Goal: Contribute content

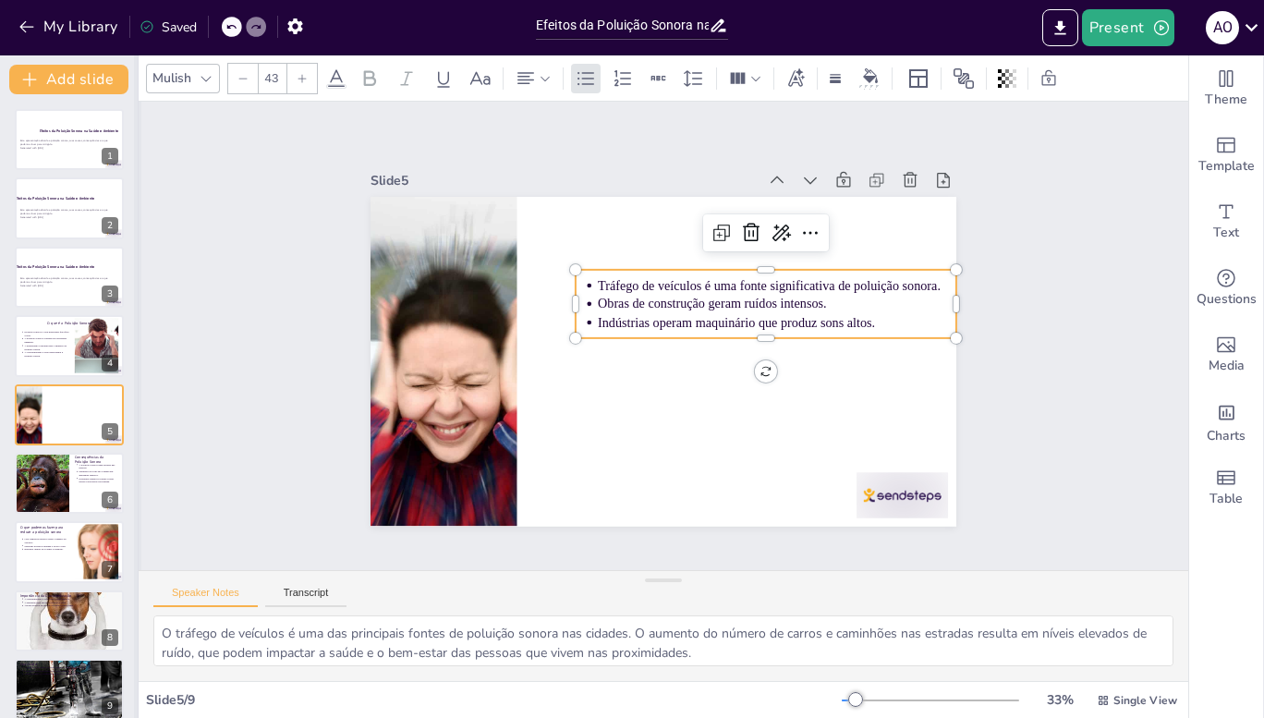
scroll to position [8, 0]
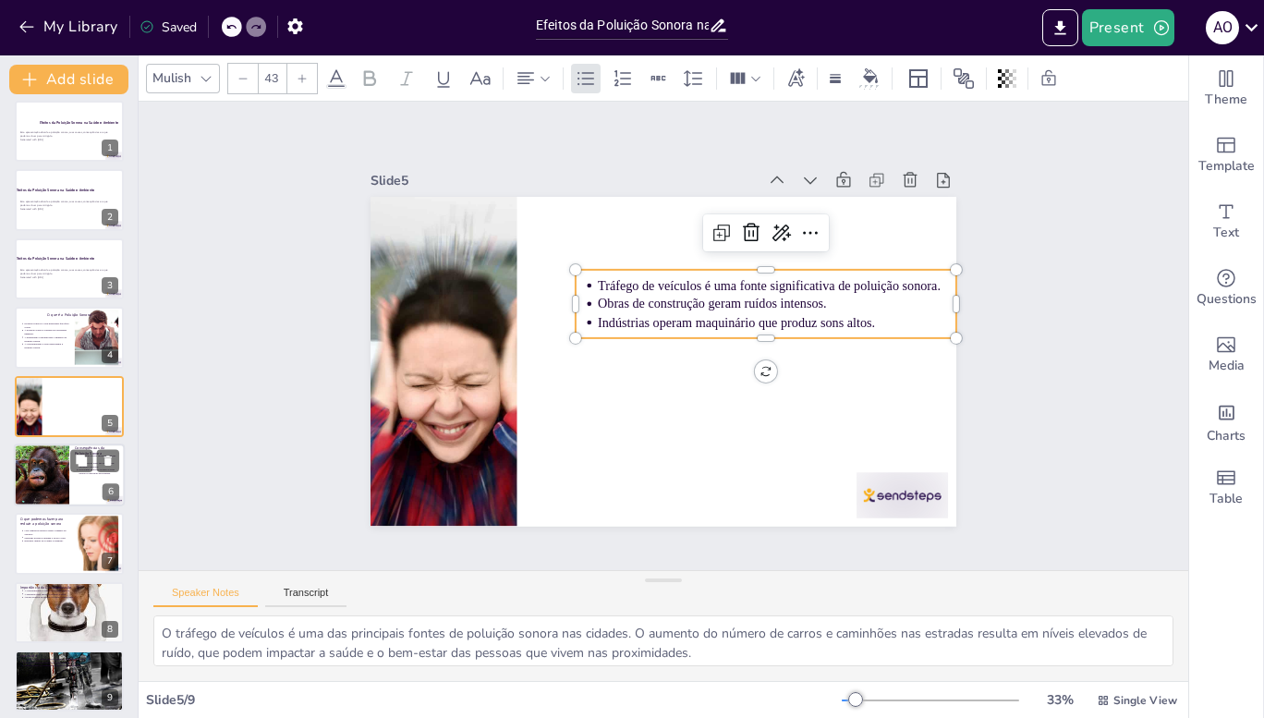
click at [78, 477] on div at bounding box center [69, 474] width 111 height 63
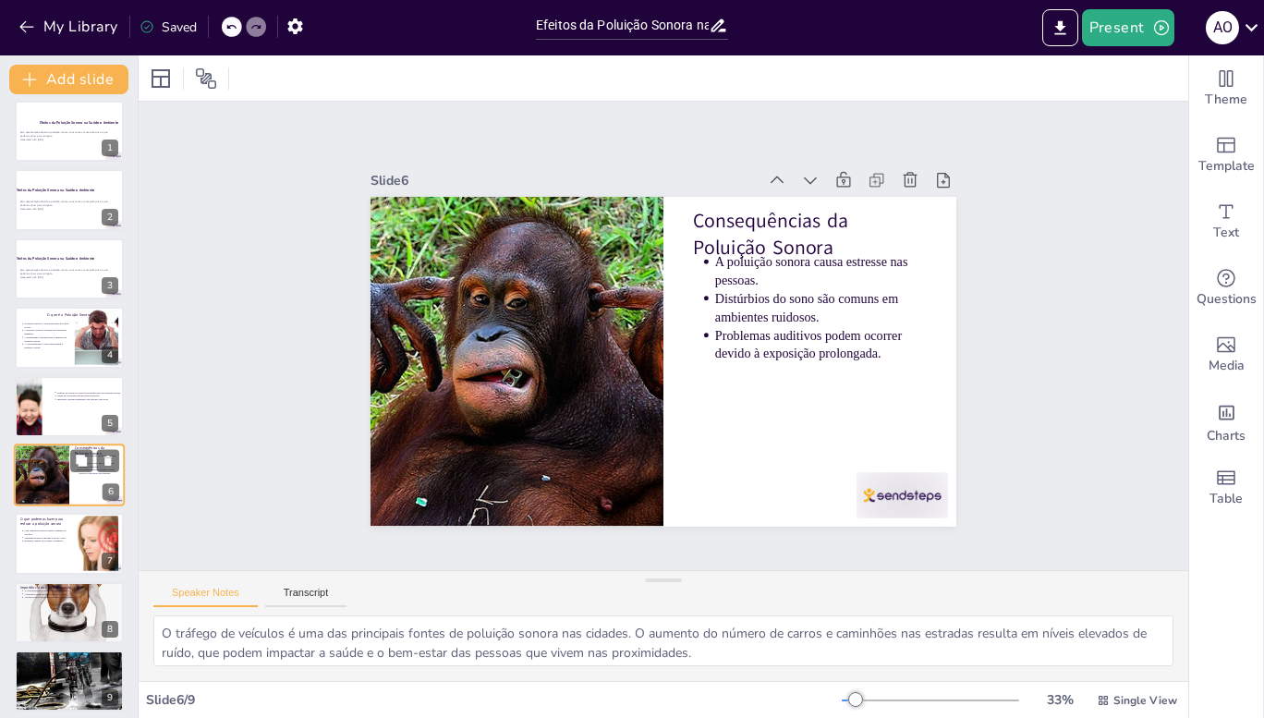
scroll to position [17, 0]
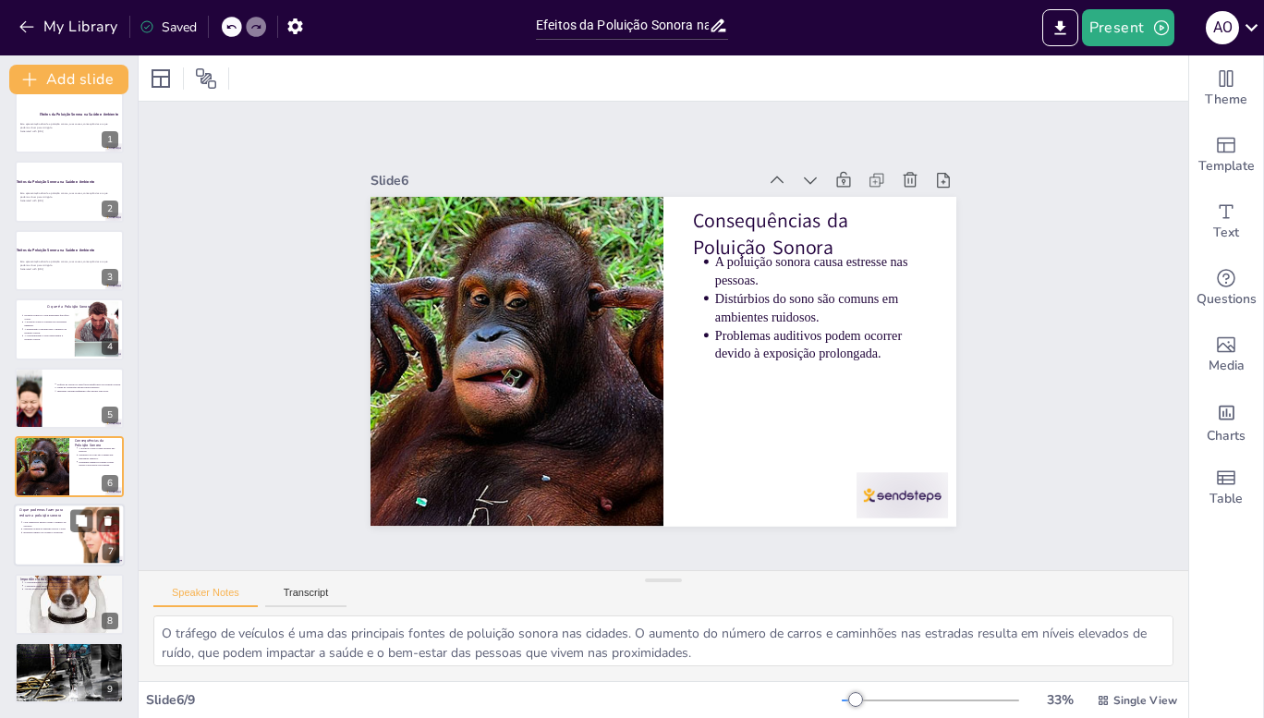
click at [49, 537] on div at bounding box center [69, 535] width 111 height 63
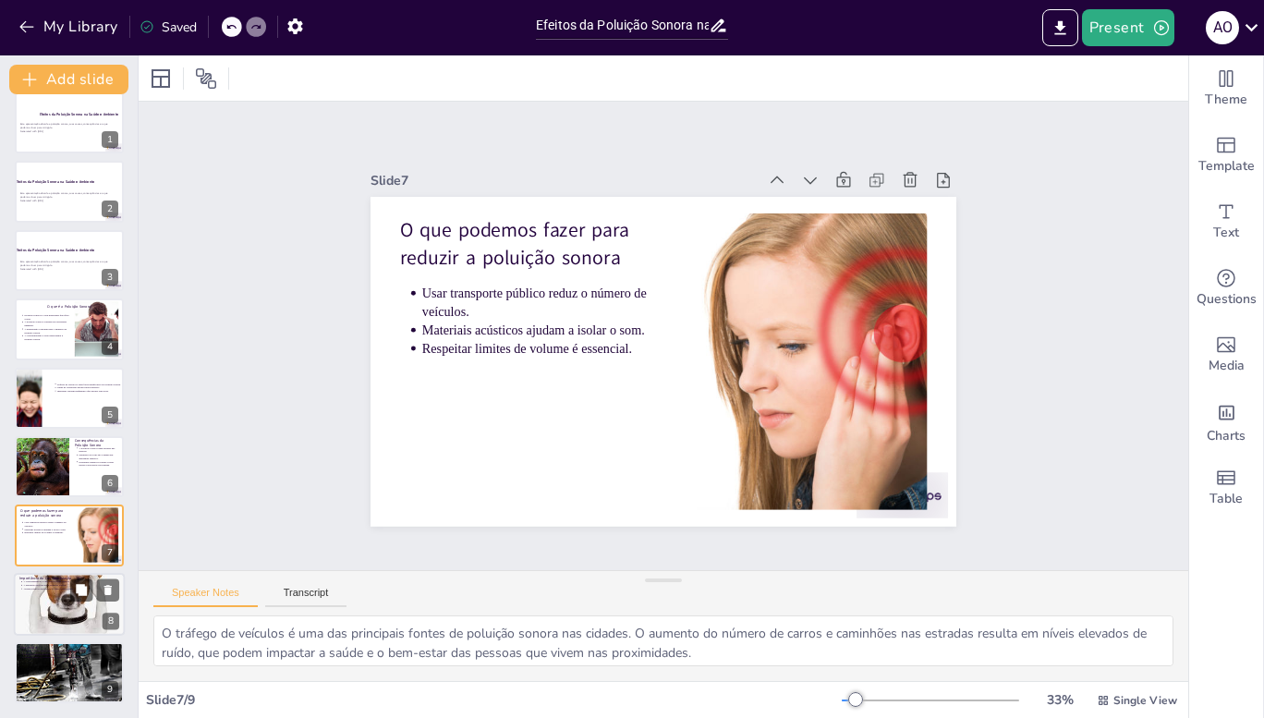
click at [51, 596] on div at bounding box center [69, 604] width 111 height 111
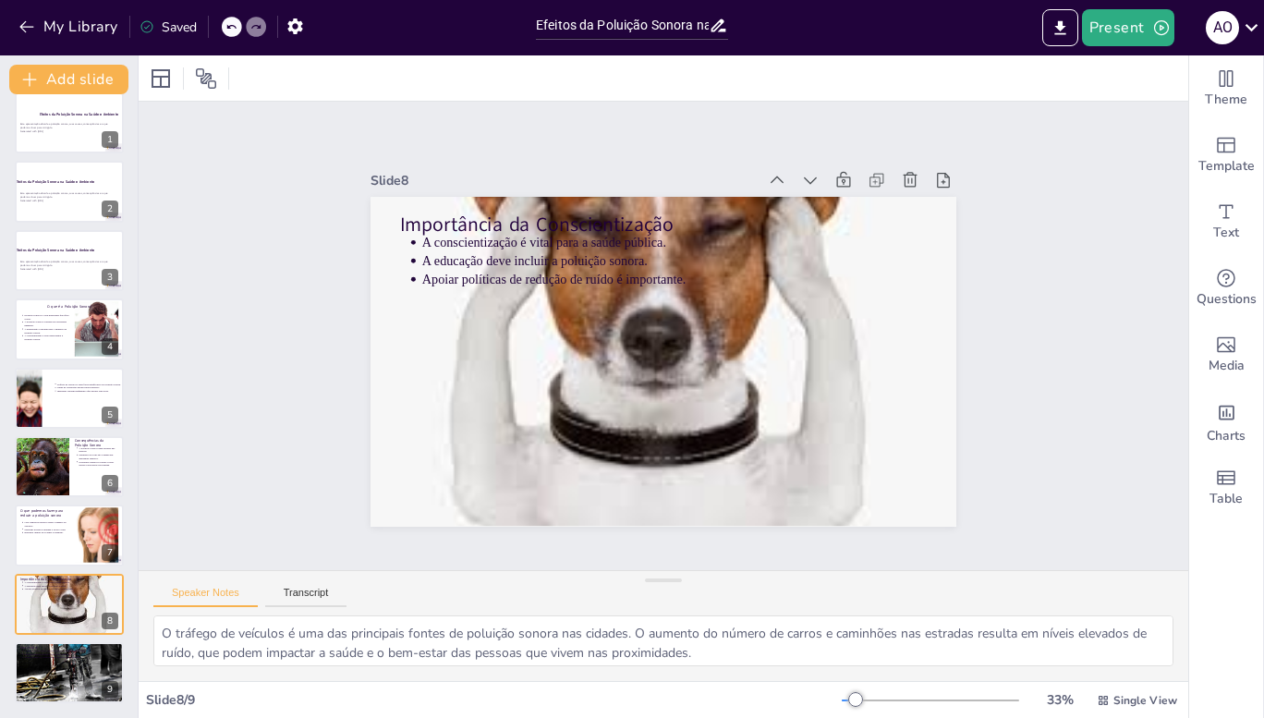
click at [452, 260] on div "Slide 1 Efeitos da Poluição Sonora na Saúde e Ambiente Esta apresentação aborda…" at bounding box center [663, 336] width 1049 height 468
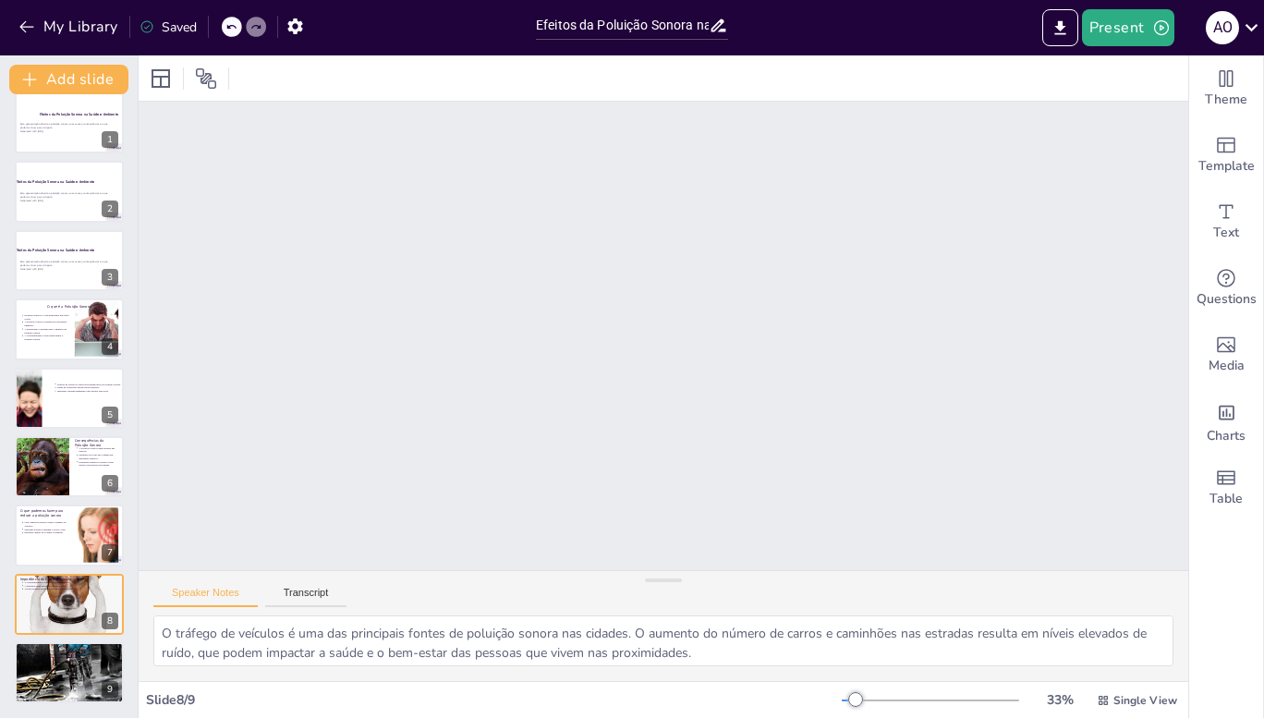
scroll to position [0, 0]
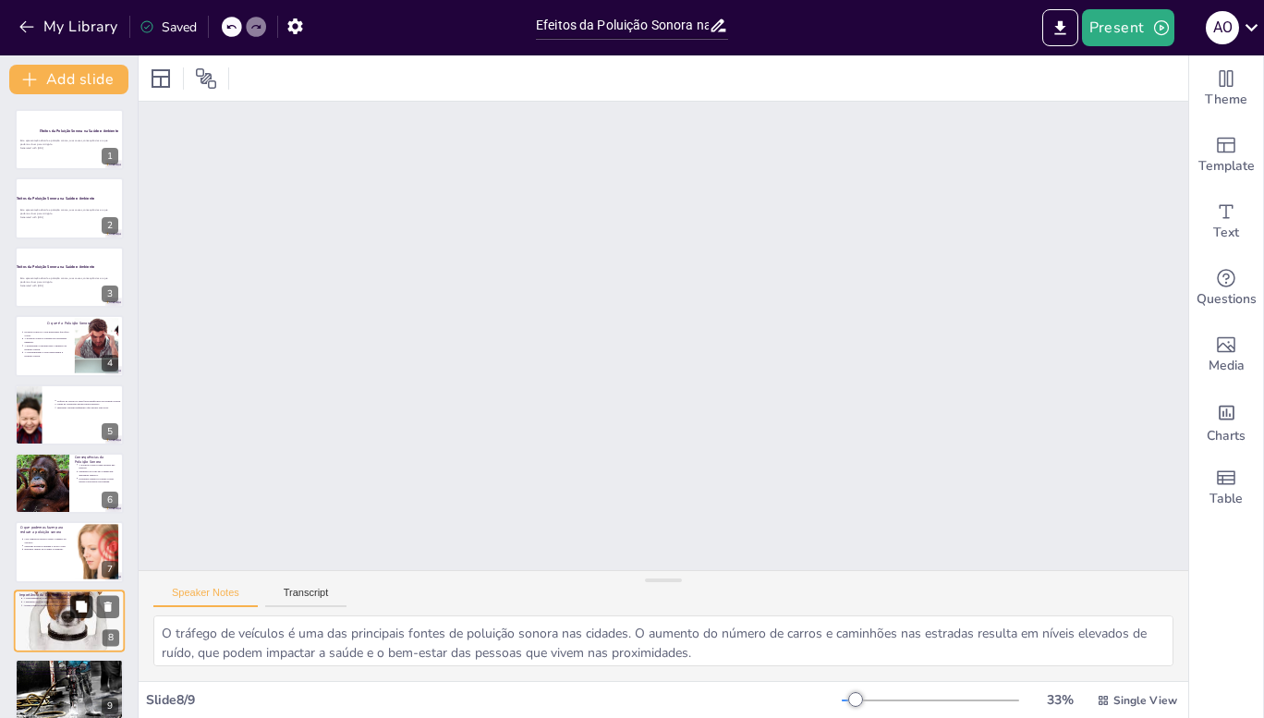
click at [89, 609] on button at bounding box center [81, 606] width 22 height 22
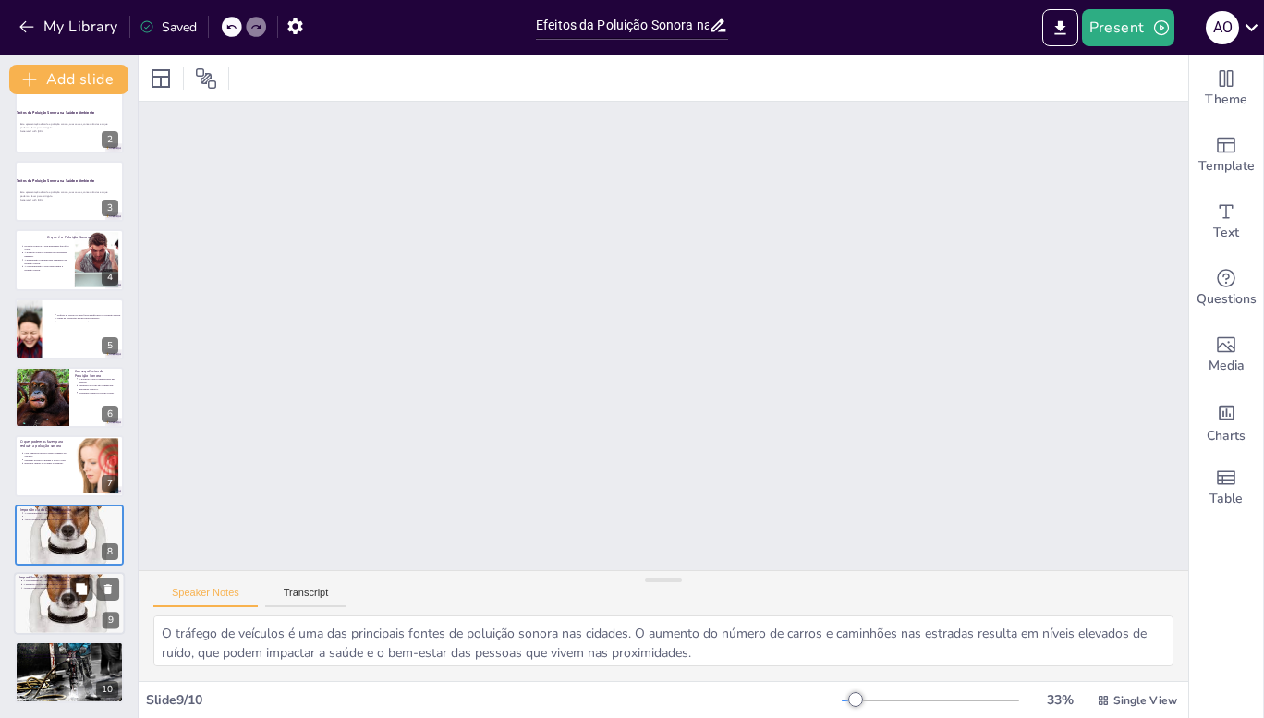
click at [74, 602] on div at bounding box center [69, 603] width 111 height 111
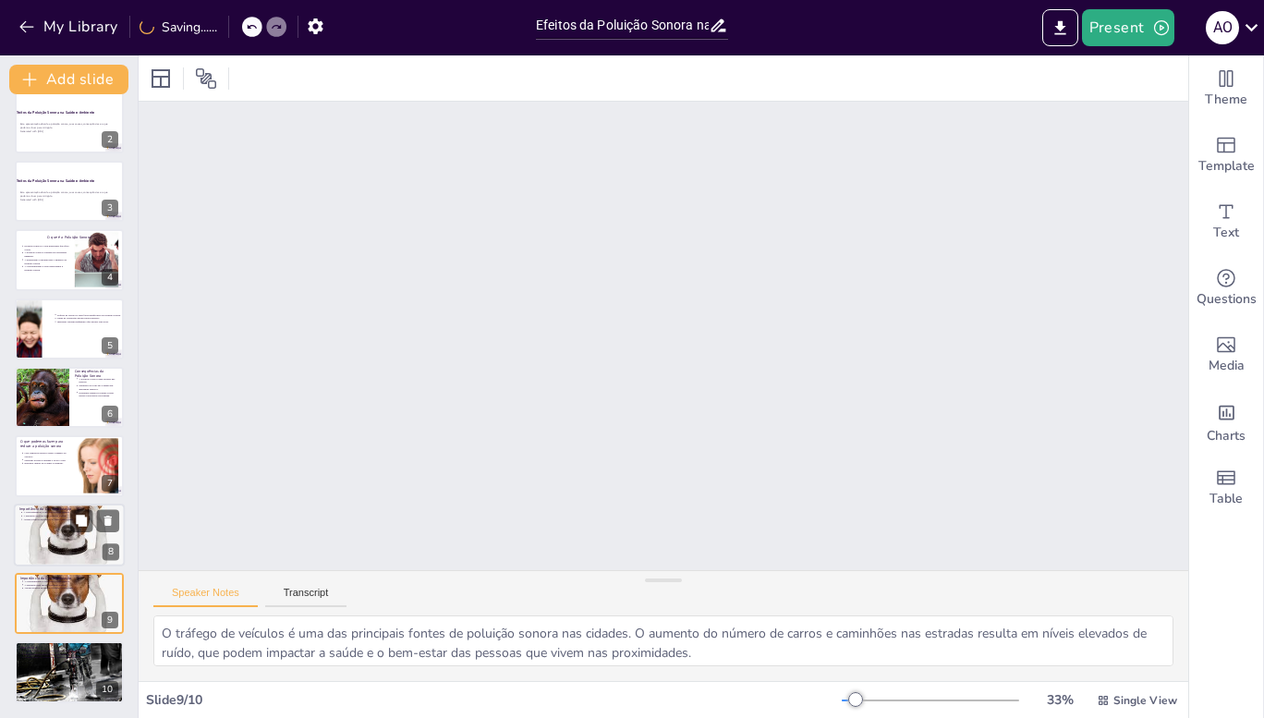
click at [49, 530] on div at bounding box center [69, 534] width 111 height 111
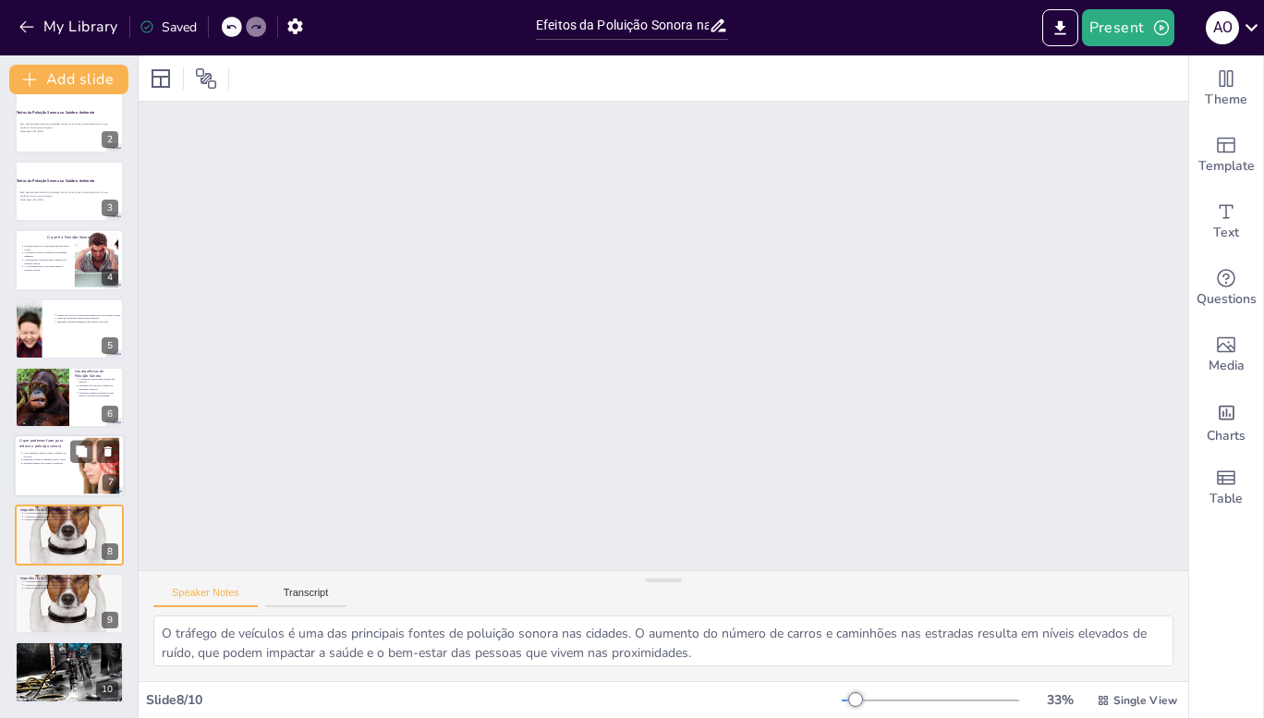
click at [52, 485] on div at bounding box center [69, 466] width 111 height 63
click at [305, 597] on button "Transcript" at bounding box center [306, 597] width 82 height 20
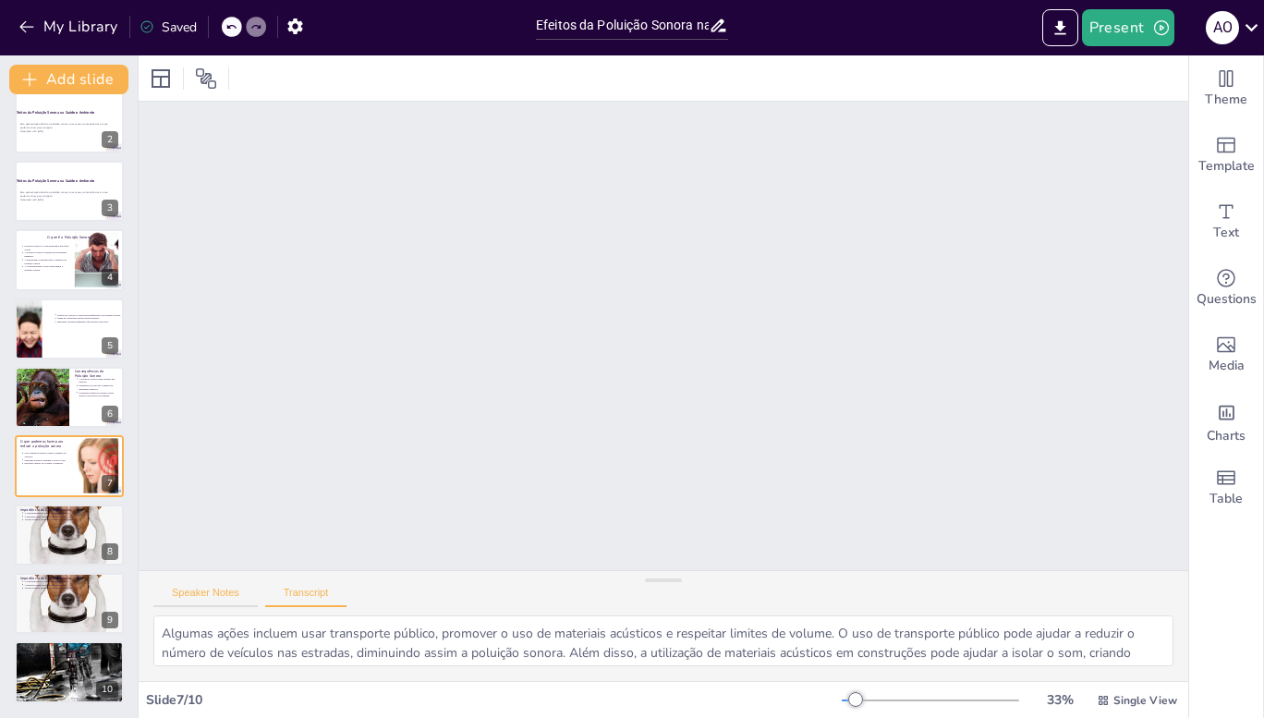
click at [196, 595] on button "Speaker Notes" at bounding box center [205, 597] width 104 height 20
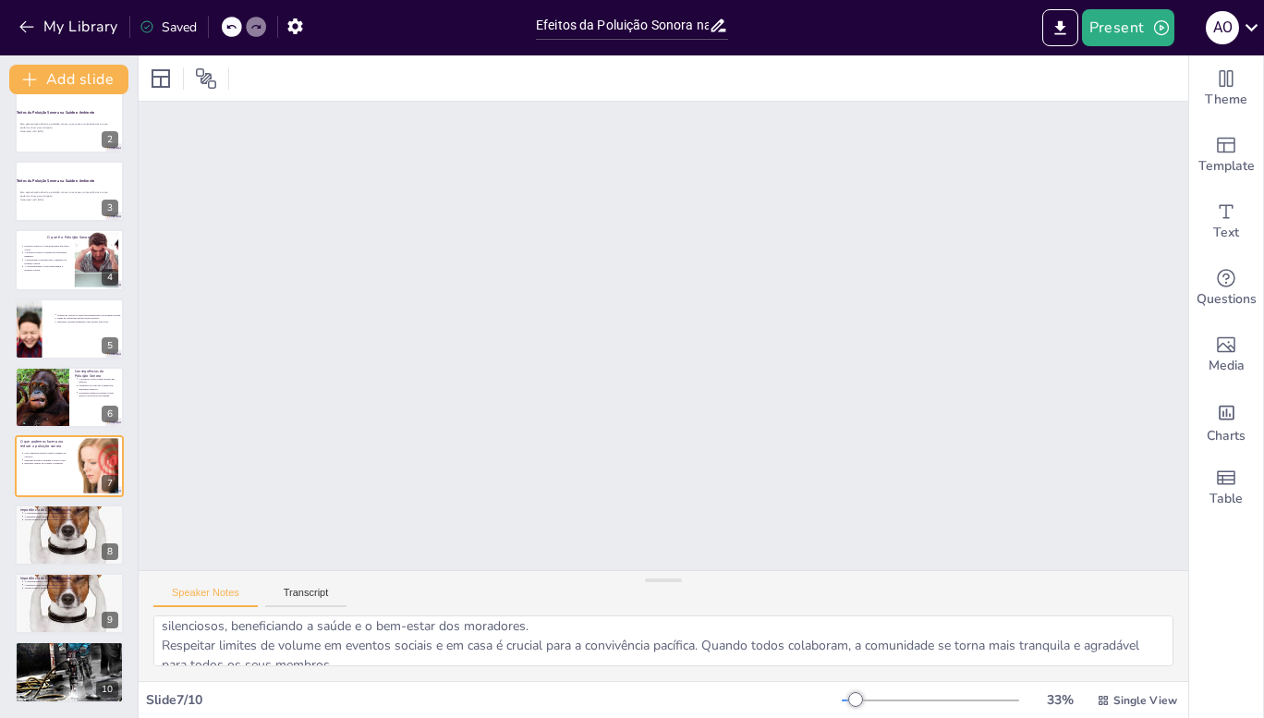
scroll to position [82, 0]
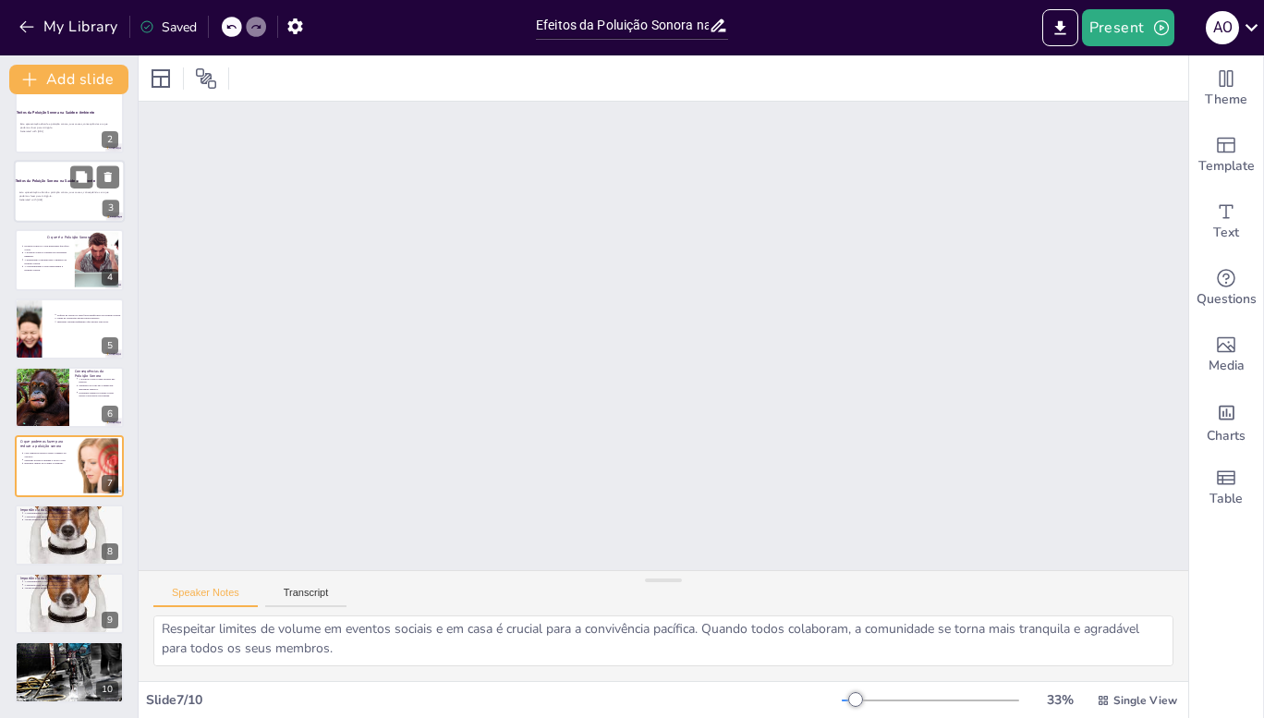
click at [81, 196] on p "Esta apresentação aborda a poluição sonora, suas causas, consequências e o que …" at bounding box center [69, 194] width 100 height 7
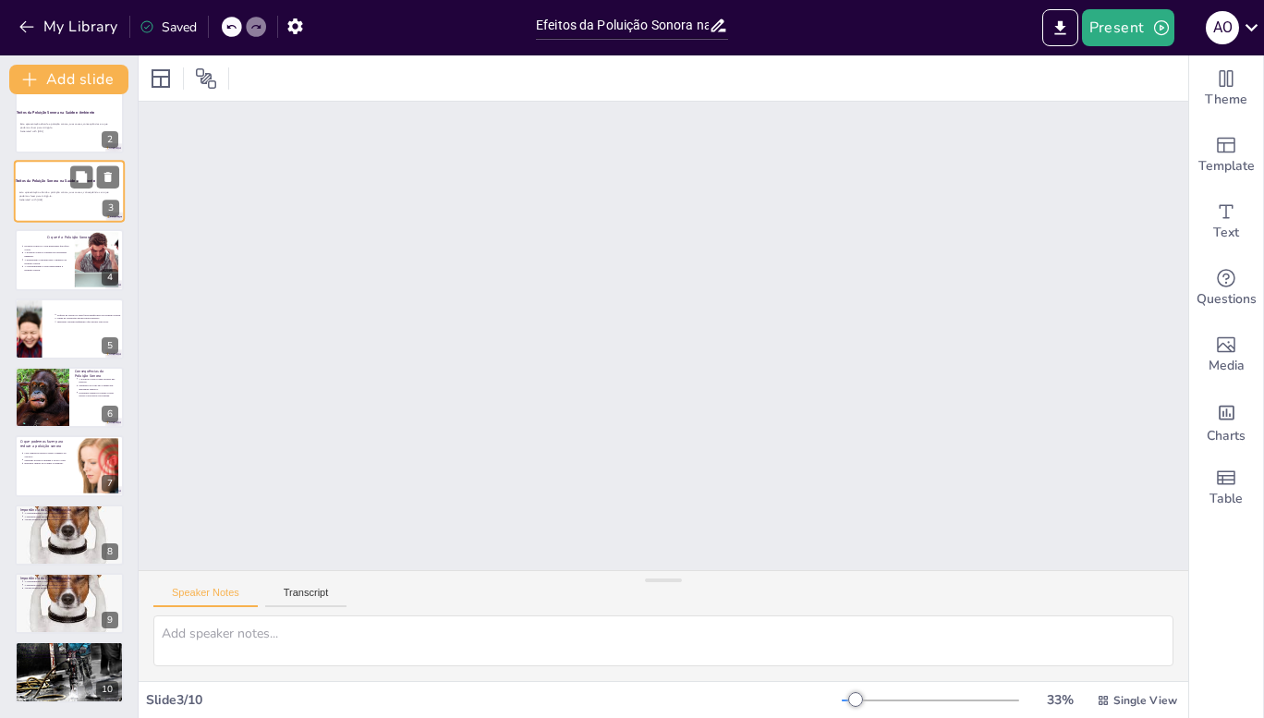
scroll to position [0, 0]
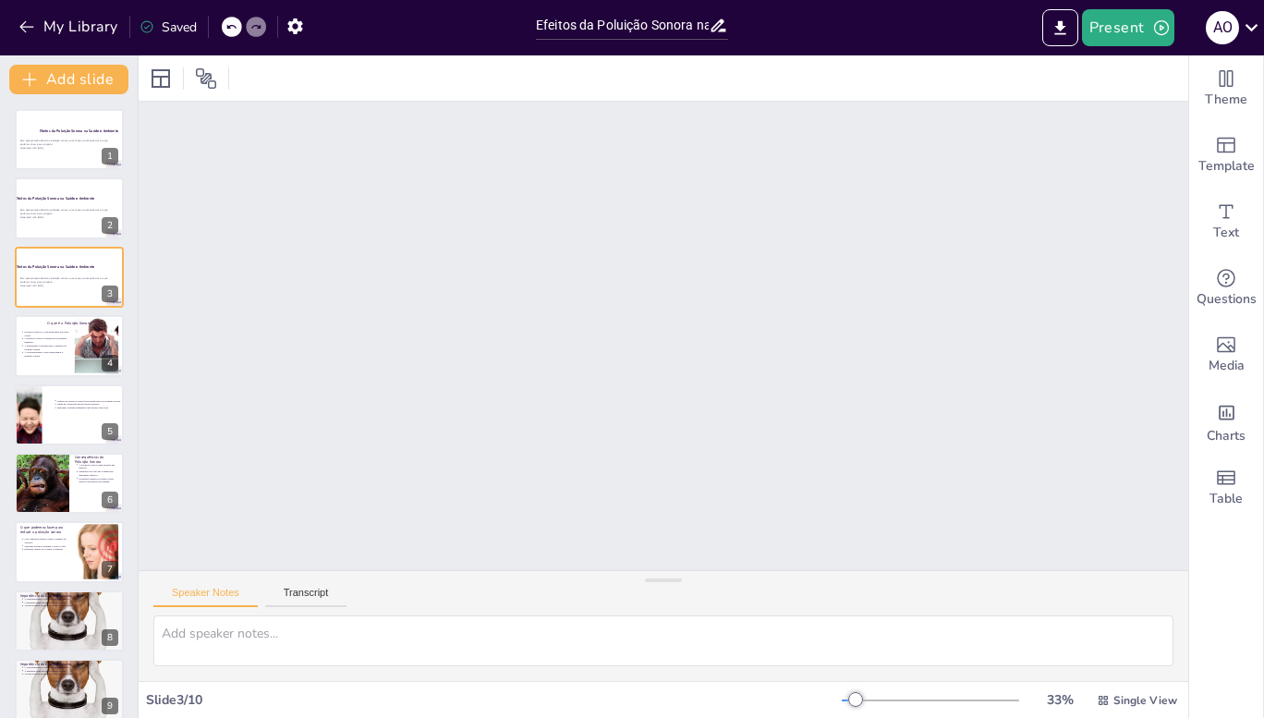
click at [602, 289] on div "Slide 1 Efeitos da Poluição Sonora na Saúde e Ambiente Esta apresentação aborda…" at bounding box center [663, 336] width 1049 height 468
click at [577, 285] on div "Slide 1 Efeitos da Poluição Sonora na Saúde e Ambiente Esta apresentação aborda…" at bounding box center [663, 336] width 1049 height 468
click at [569, 307] on div "Slide 1 Efeitos da Poluição Sonora na Saúde e Ambiente Esta apresentação aborda…" at bounding box center [663, 336] width 1049 height 468
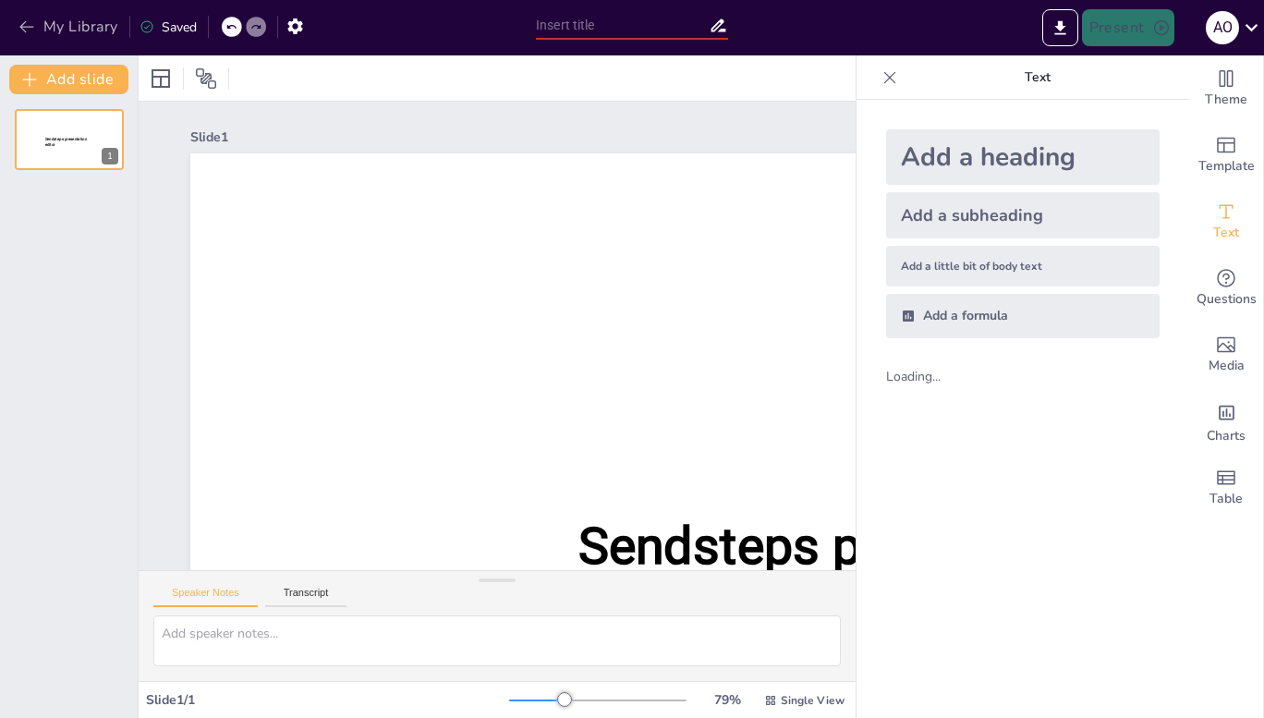
type input "Efeitos da Poluição Sonora na Saúde e Ambiente"
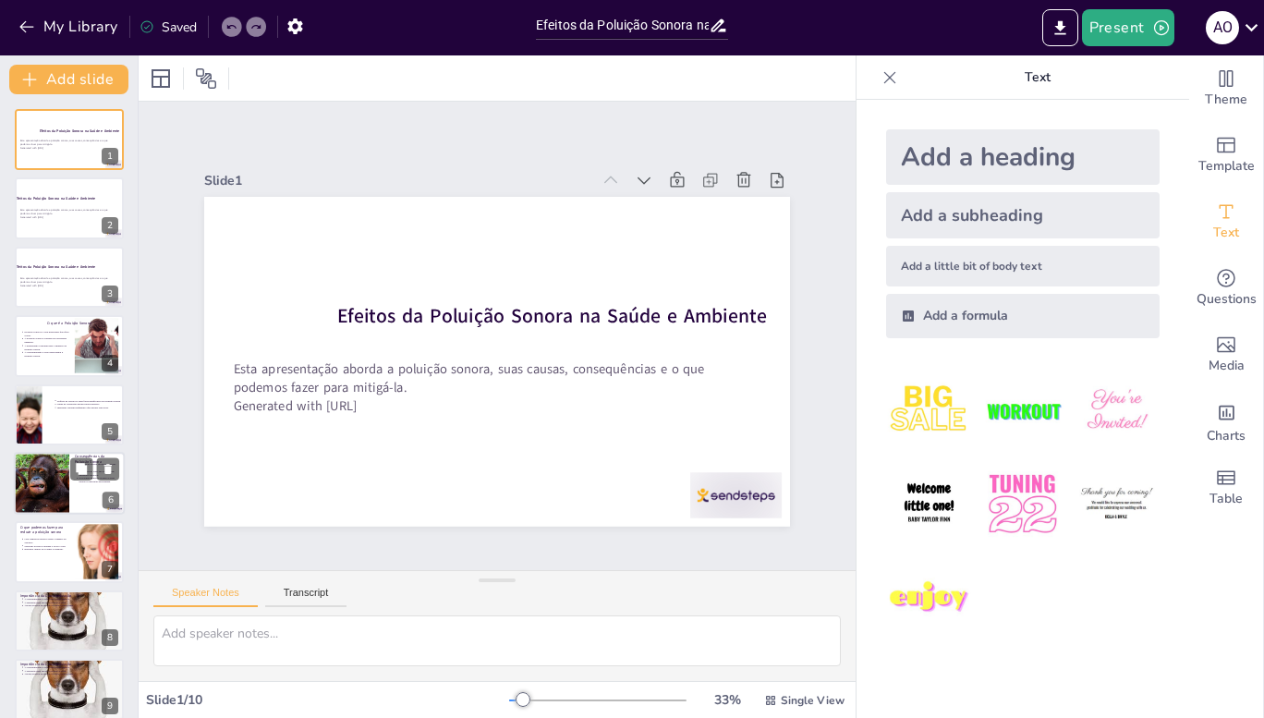
click at [25, 481] on div at bounding box center [41, 483] width 91 height 63
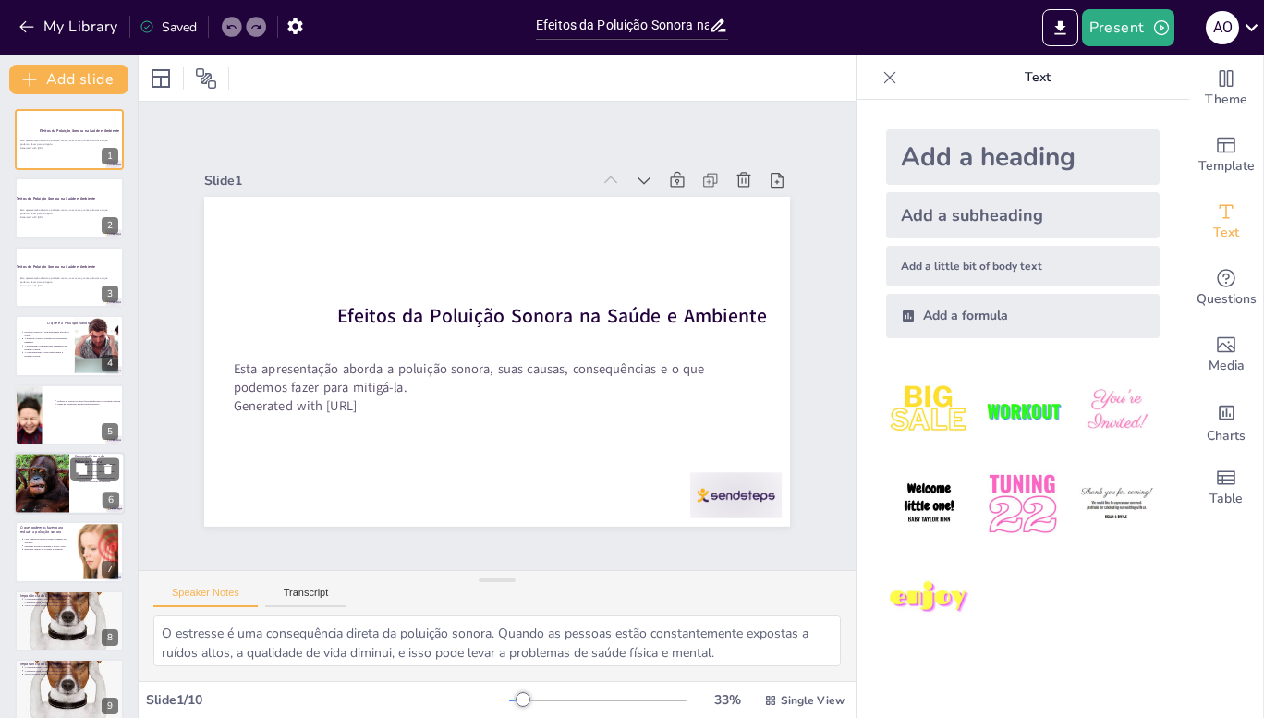
scroll to position [77, 0]
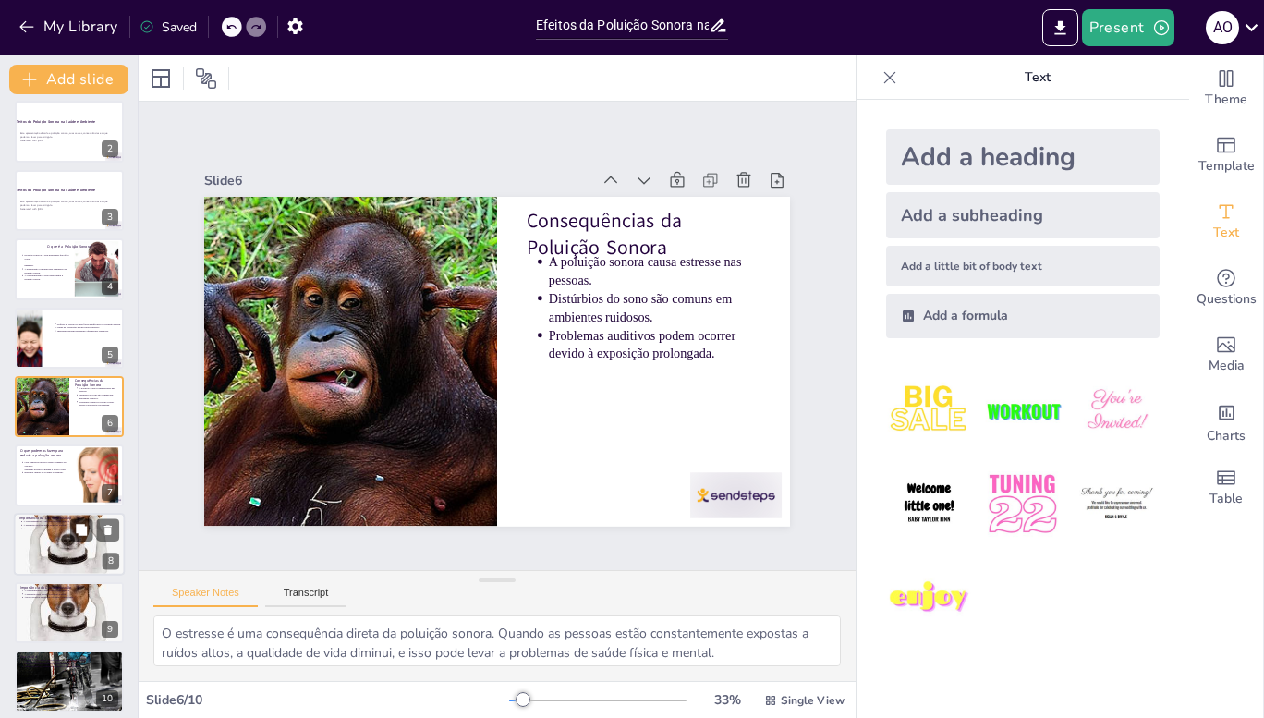
click at [26, 527] on p "Apoiar políticas de redução de ruído é importante." at bounding box center [71, 529] width 96 height 4
type textarea "A conscientização sobre a poluição sonora é essencial para proteger a saúde púb…"
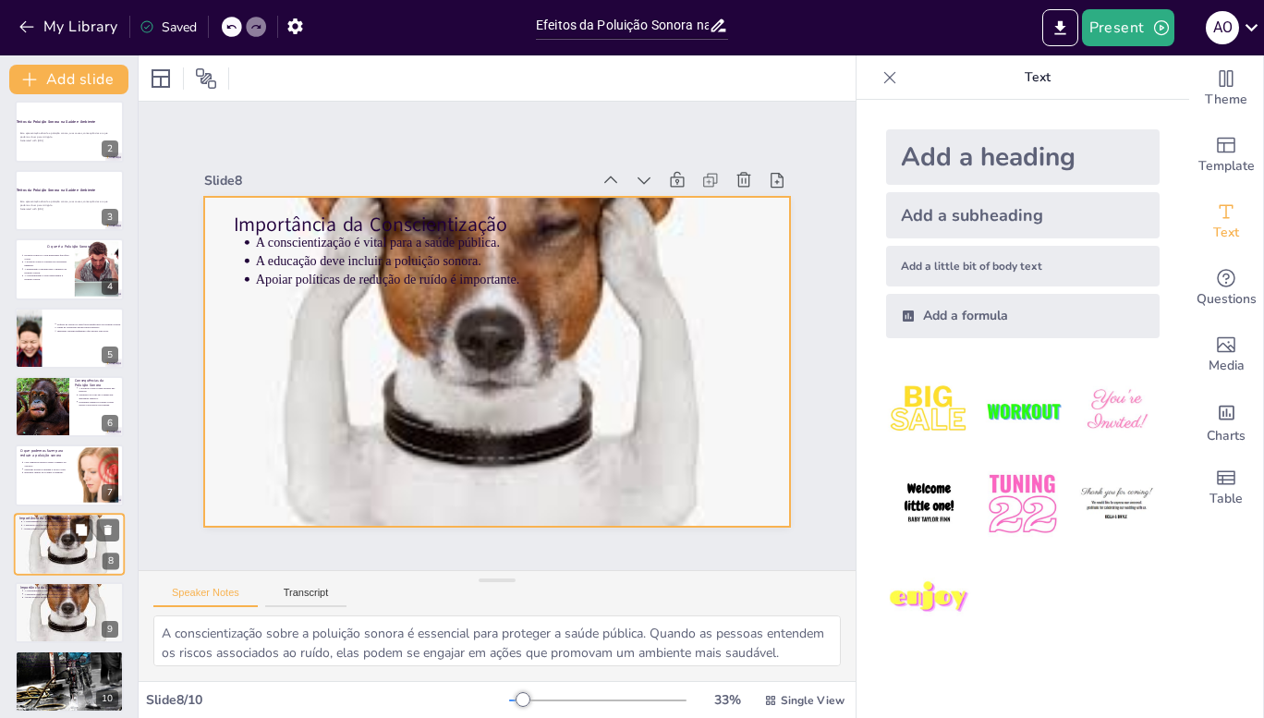
scroll to position [86, 0]
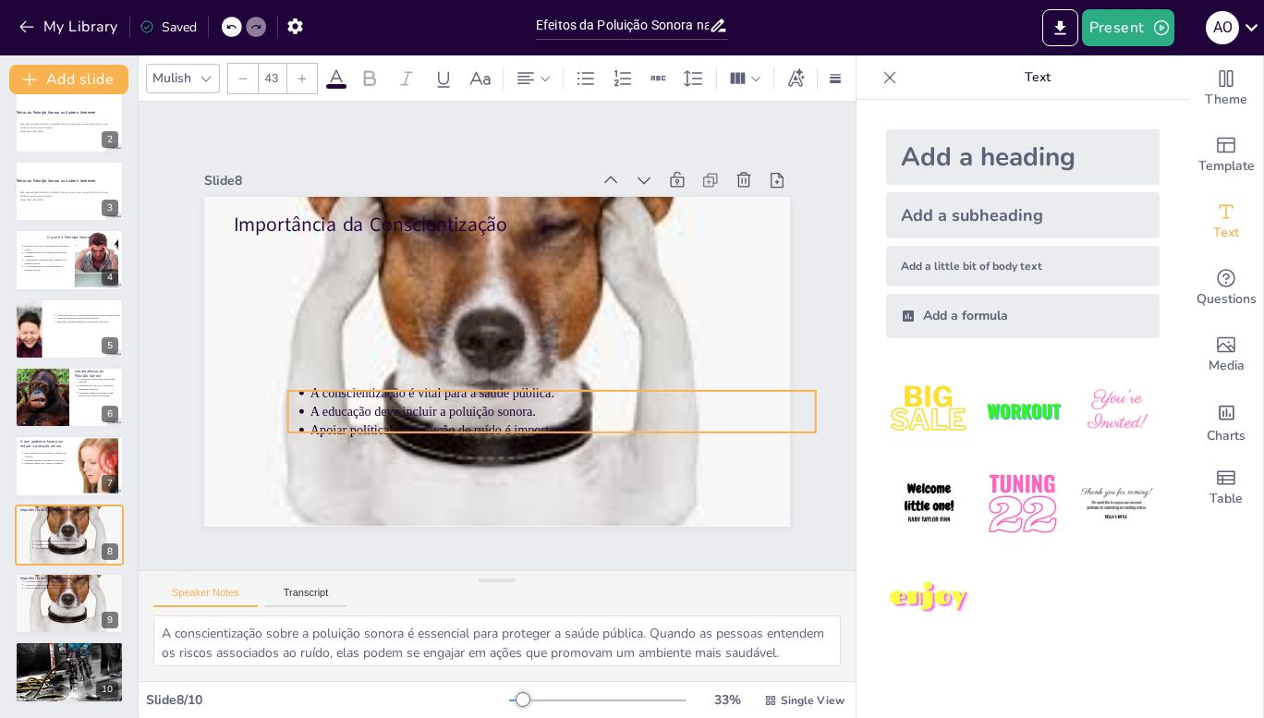
drag, startPoint x: 363, startPoint y: 250, endPoint x: 418, endPoint y: 401, distance: 160.1
click at [418, 403] on p "A educação deve incluir a poluição sonora." at bounding box center [562, 412] width 504 height 18
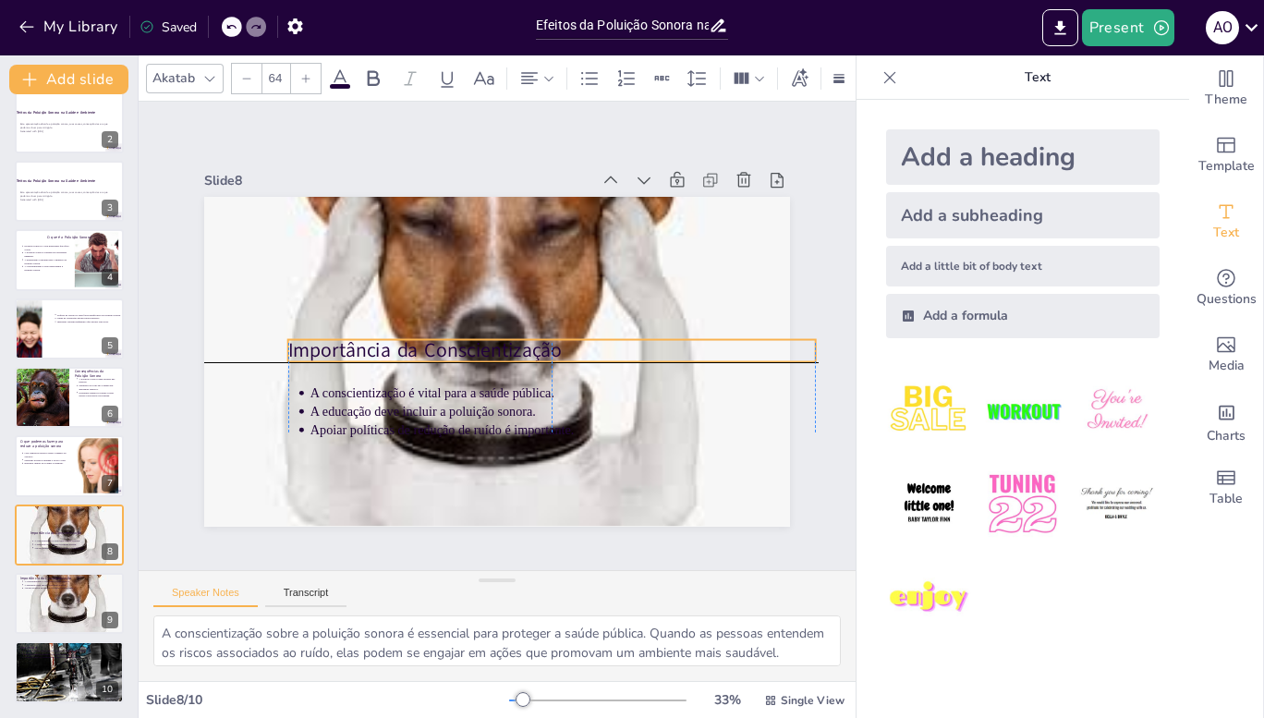
drag, startPoint x: 352, startPoint y: 214, endPoint x: 410, endPoint y: 344, distance: 141.8
click at [410, 344] on p "Importância da Conscientização" at bounding box center [551, 351] width 527 height 28
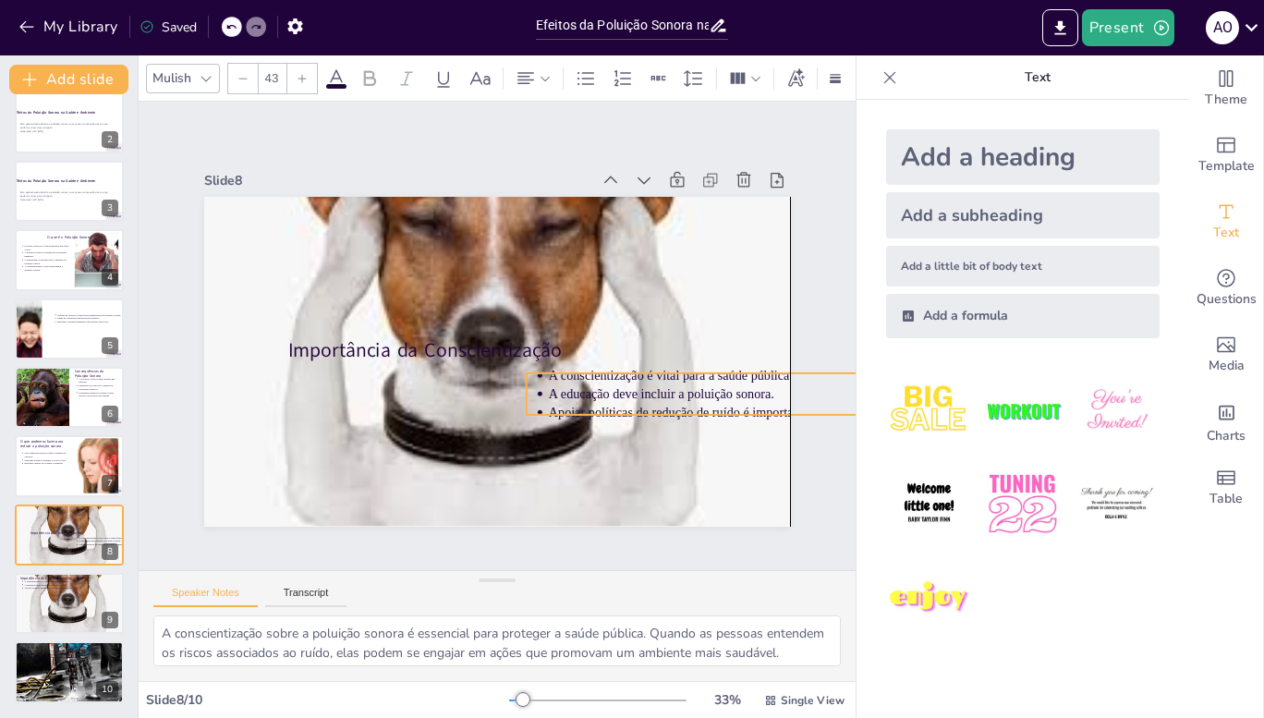
drag, startPoint x: 582, startPoint y: 407, endPoint x: 821, endPoint y: 390, distance: 239.9
click at [821, 390] on div "Slide 1 Efeitos da Poluição Sonora na Saúde e Ambiente Esta apresentação aborda…" at bounding box center [496, 336] width 689 height 382
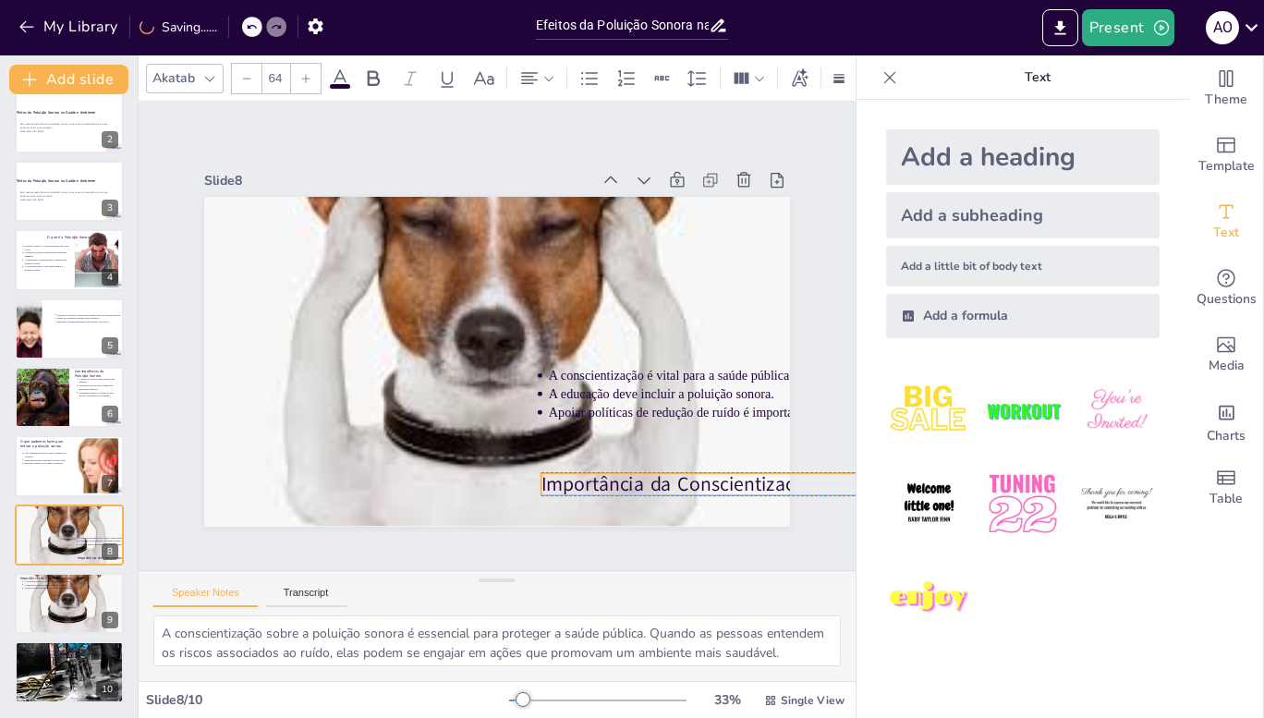
drag, startPoint x: 460, startPoint y: 336, endPoint x: 713, endPoint y: 467, distance: 285.1
click at [713, 470] on p "Importância da Conscientização" at bounding box center [804, 484] width 527 height 28
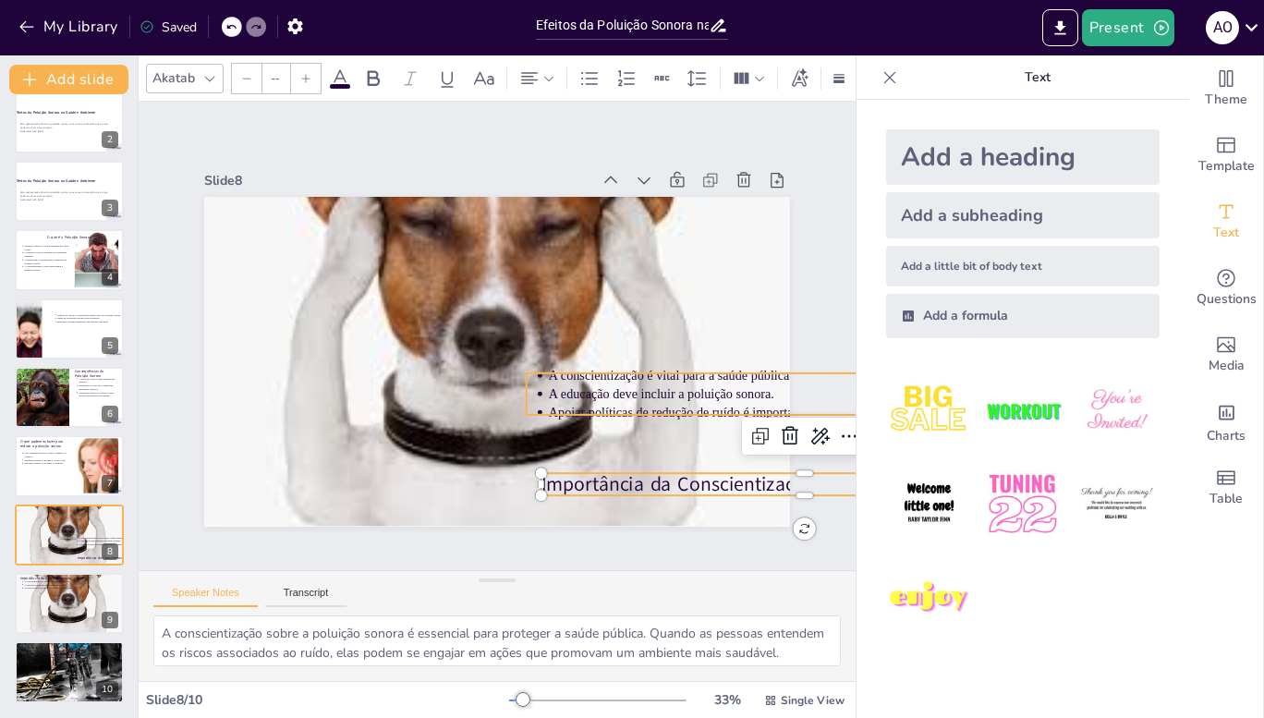
type input "43"
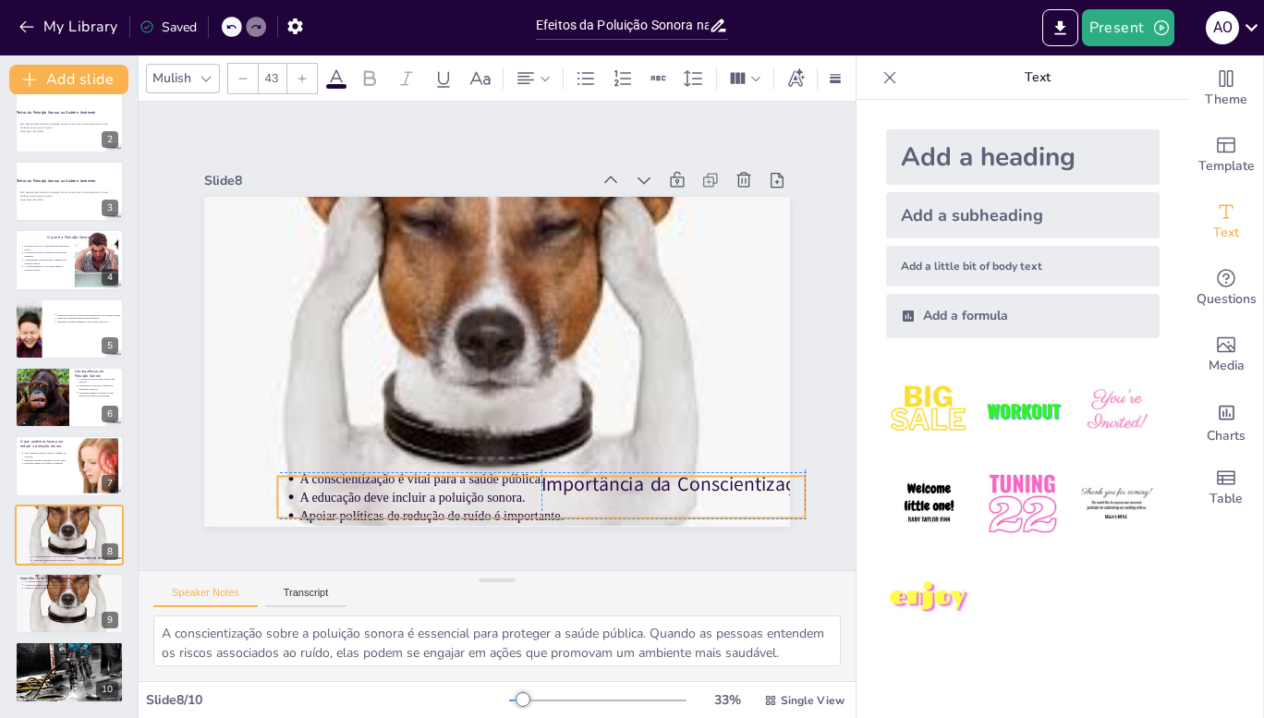
drag, startPoint x: 635, startPoint y: 397, endPoint x: 388, endPoint y: 493, distance: 264.7
click at [388, 493] on ul "A conscientização é vital para a saúde pública. A educação deve incluir a polui…" at bounding box center [540, 496] width 527 height 55
drag, startPoint x: 645, startPoint y: 486, endPoint x: 555, endPoint y: 483, distance: 89.6
click at [555, 488] on p "A educação deve incluir a poluição sonora." at bounding box center [463, 497] width 504 height 18
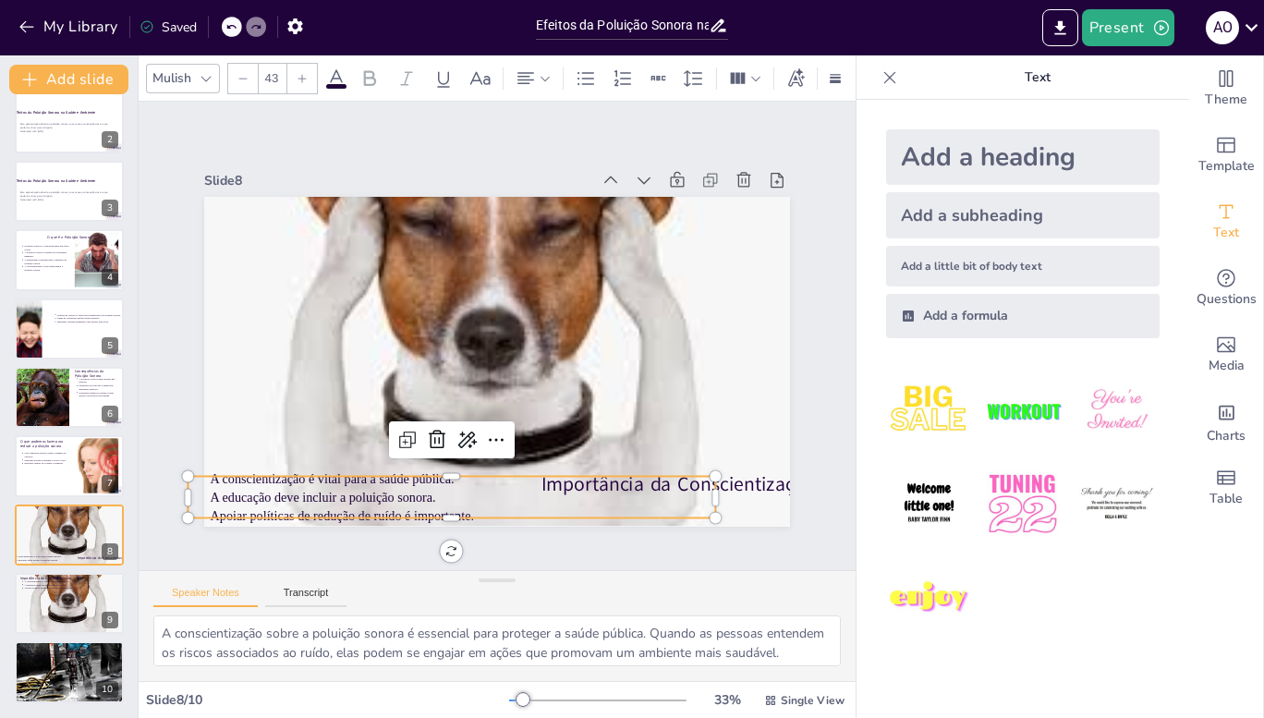
click at [0, 352] on div "Efeitos da Poluição Sonora na Saúde e Ambiente Esta apresentação aborda a polui…" at bounding box center [69, 363] width 138 height 680
click at [447, 491] on p "A educação deve incluir a poluição sonora." at bounding box center [463, 497] width 504 height 18
click at [567, 471] on p "A conscientização é vital para a saúde pública." at bounding box center [463, 478] width 504 height 18
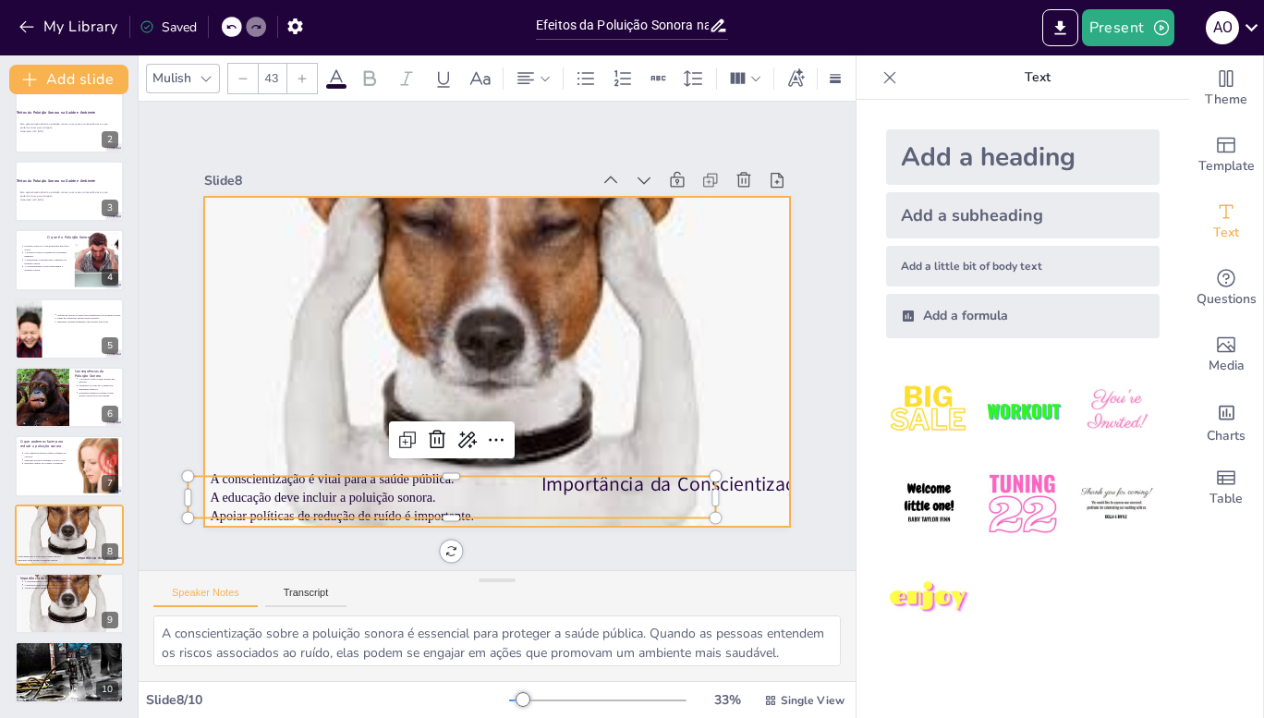
click at [624, 447] on div at bounding box center [497, 362] width 586 height 586
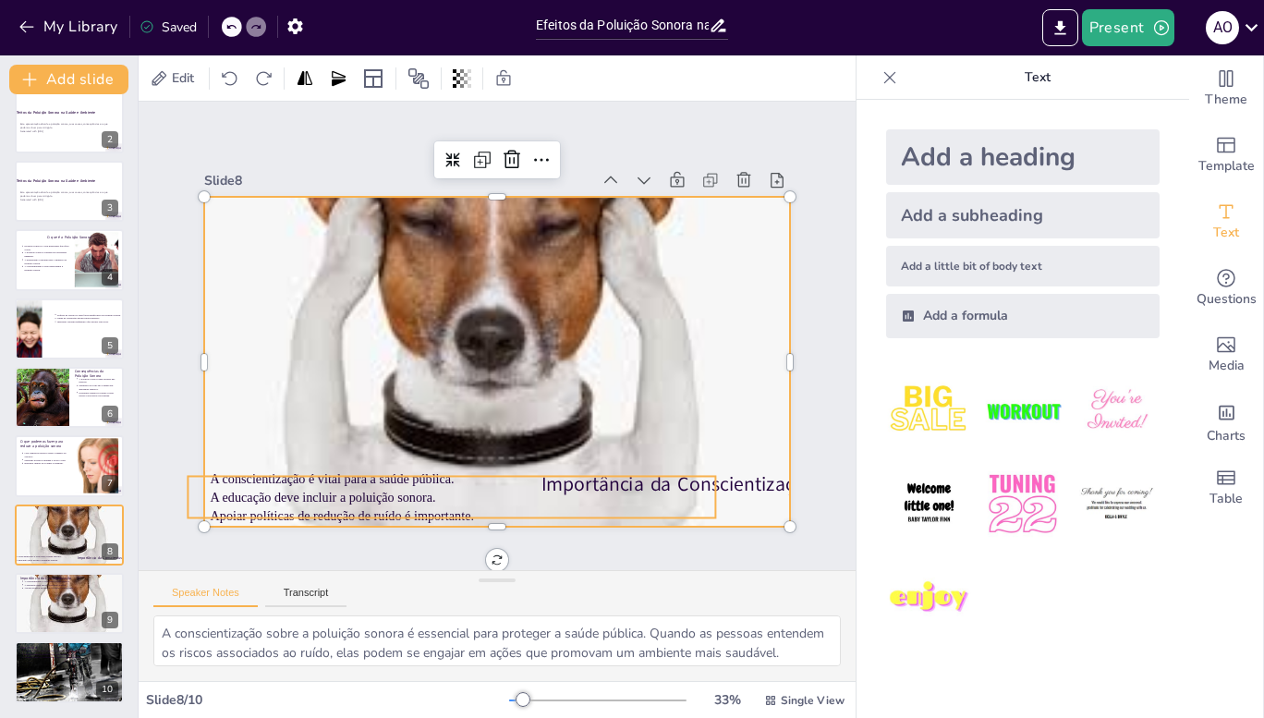
click at [627, 472] on p "A conscientização é vital para a saúde pública." at bounding box center [463, 478] width 504 height 18
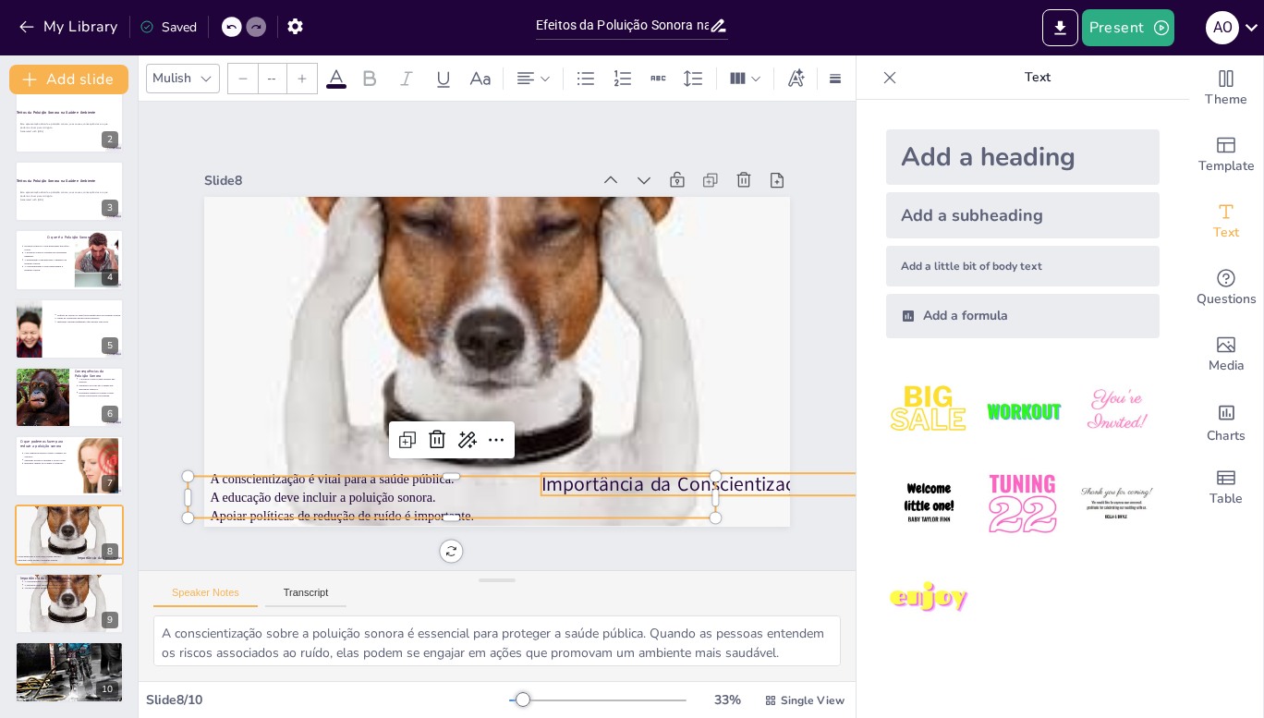
type input "64"
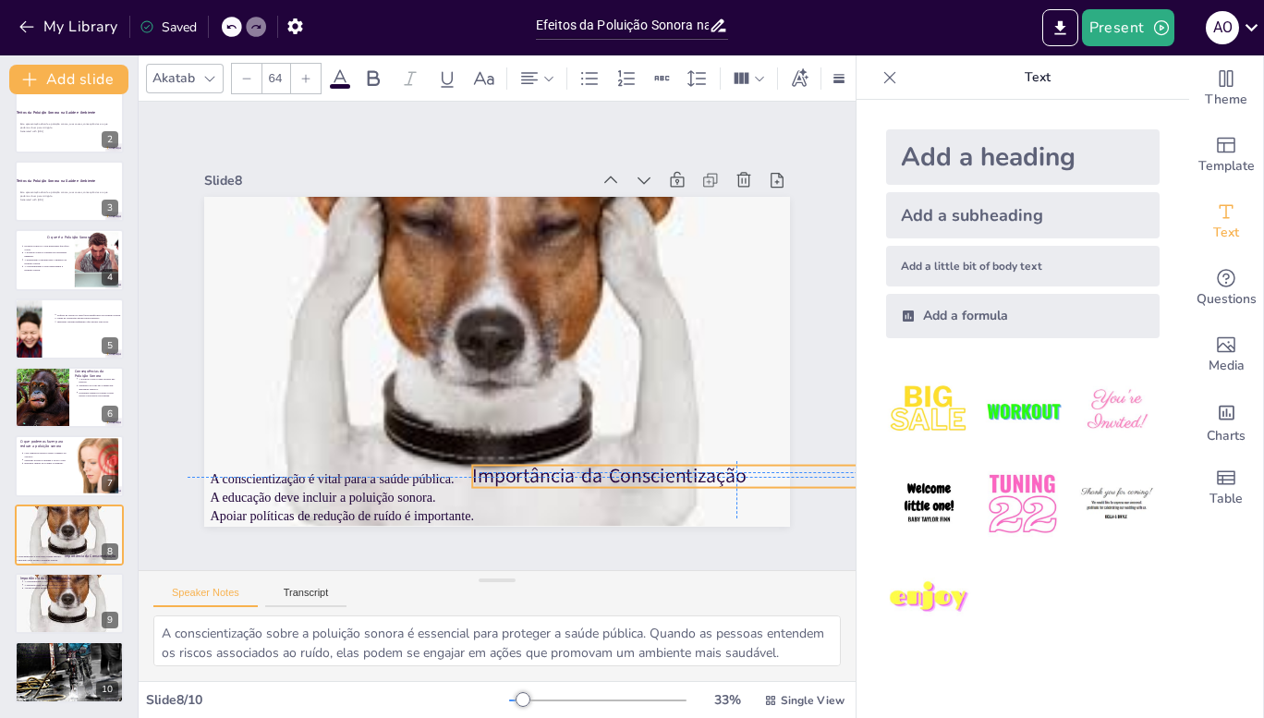
drag, startPoint x: 746, startPoint y: 479, endPoint x: 685, endPoint y: 467, distance: 63.0
click at [685, 197] on div "Importância da Conscientização A conscientização é vital para a saúde pública. …" at bounding box center [497, 197] width 586 height 0
click at [55, 660] on div at bounding box center [69, 672] width 111 height 74
type textarea "A responsabilidade de reduzir a poluição sonora não recai apenas sobre um grupo…"
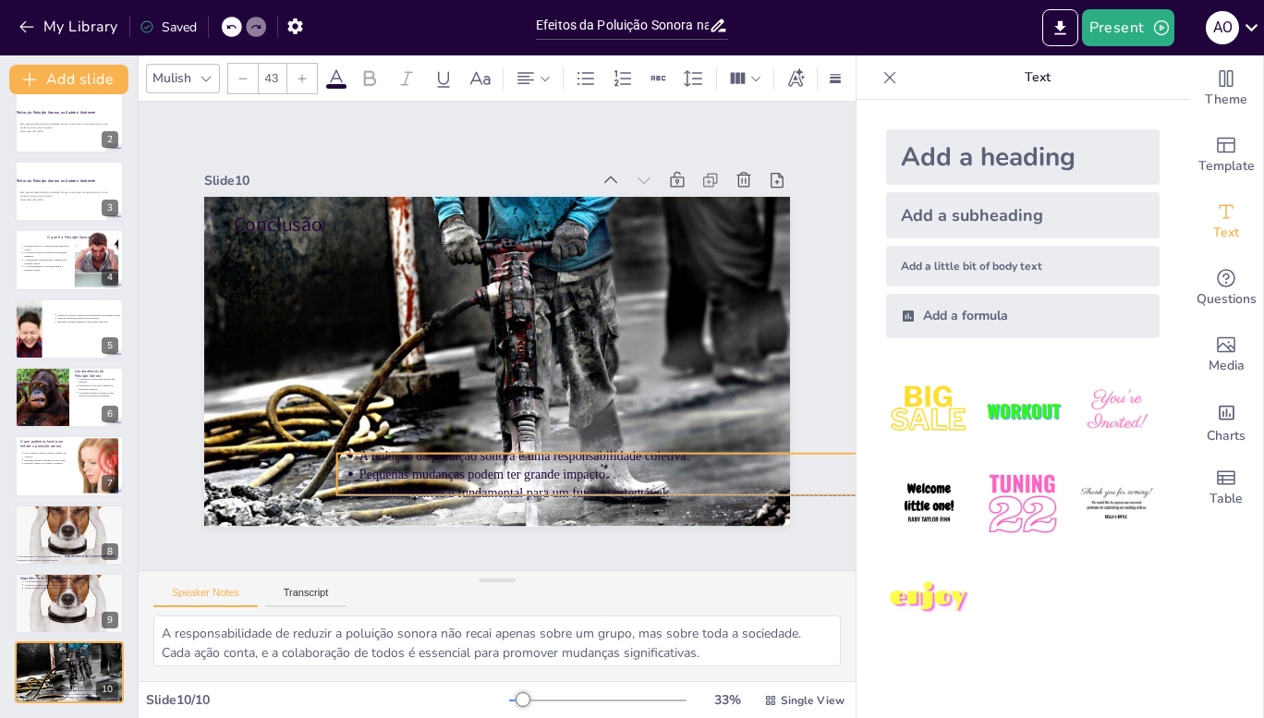
drag, startPoint x: 448, startPoint y: 261, endPoint x: 551, endPoint y: 480, distance: 243.0
click at [551, 480] on ul "A redução da poluição sonora é uma responsabilidade coletiva. Pequenas mudanças…" at bounding box center [600, 474] width 527 height 55
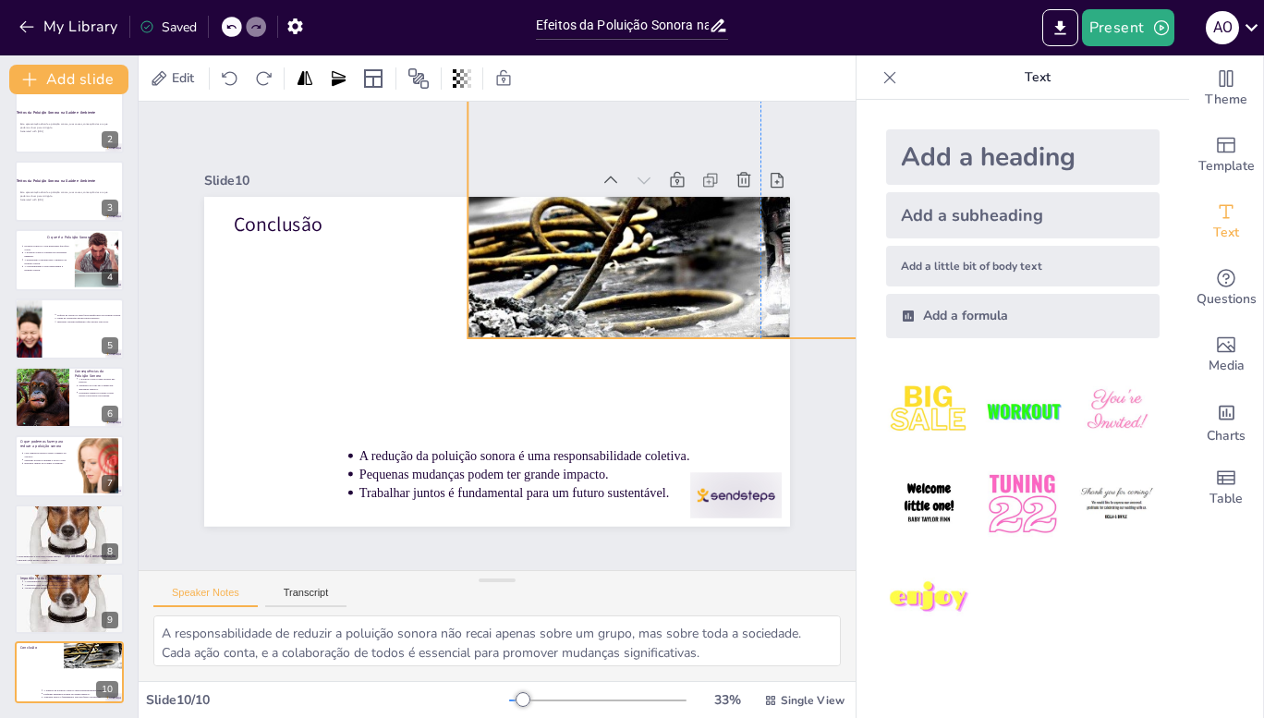
drag, startPoint x: 564, startPoint y: 363, endPoint x: 833, endPoint y: 175, distance: 328.3
click at [833, 175] on div "Slide 1 Efeitos da Poluição Sonora na Saúde e Ambiente Esta apresentação aborda…" at bounding box center [497, 336] width 717 height 468
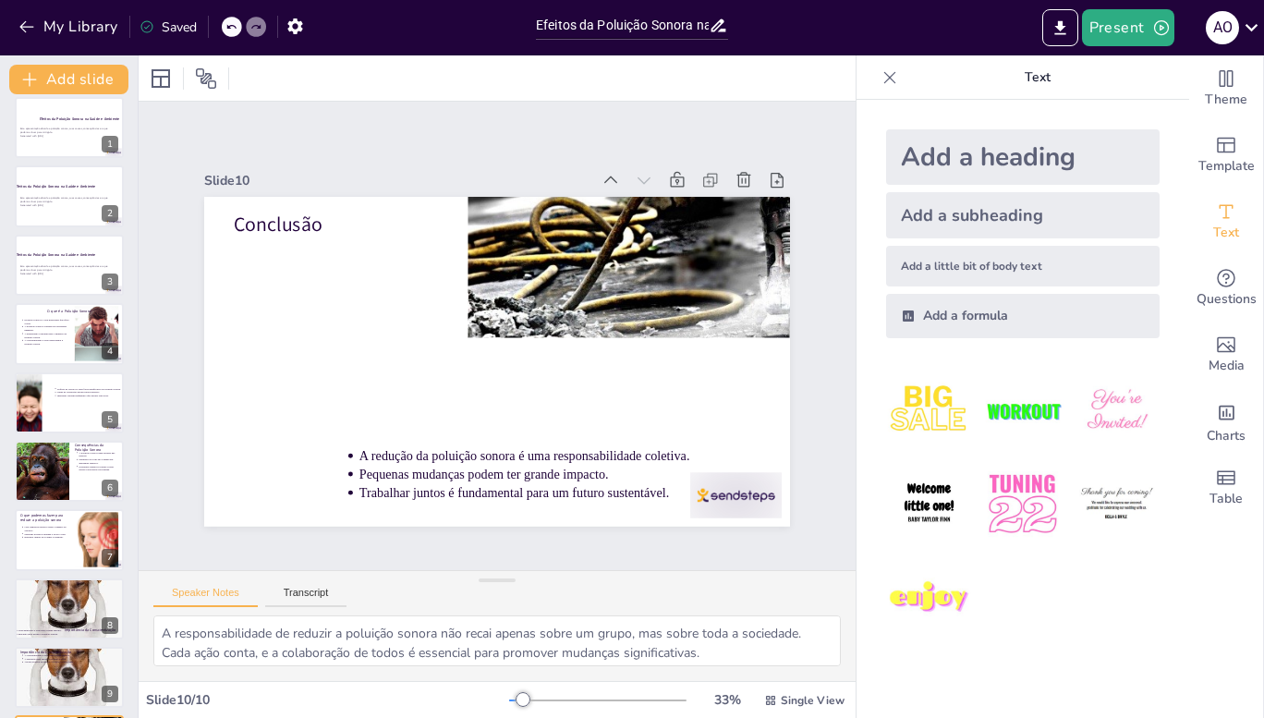
scroll to position [0, 0]
